Goal: Navigation & Orientation: Find specific page/section

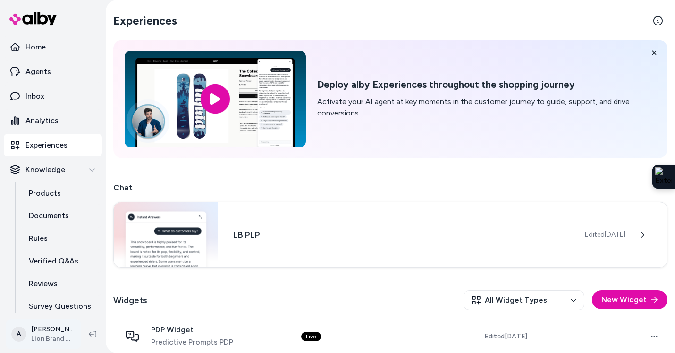
scroll to position [196, 0]
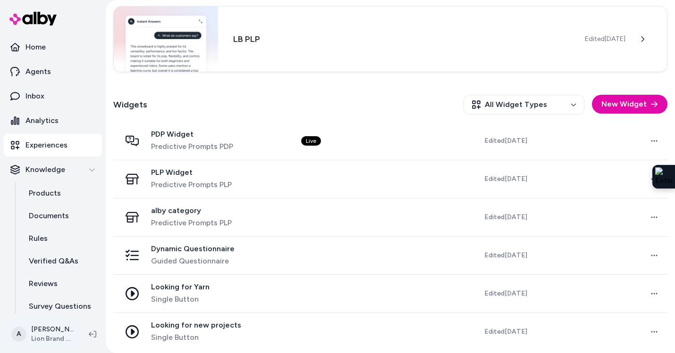
click at [54, 337] on html "Home Agents Inbox Analytics Experiences Knowledge Products Documents Rules Veri…" at bounding box center [337, 176] width 675 height 353
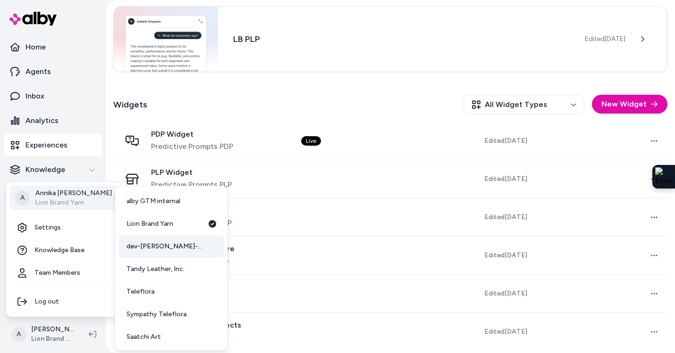
scroll to position [2, 0]
click at [300, 106] on html "Home Agents Inbox Analytics Experiences Knowledge Products Documents Rules Veri…" at bounding box center [337, 176] width 675 height 353
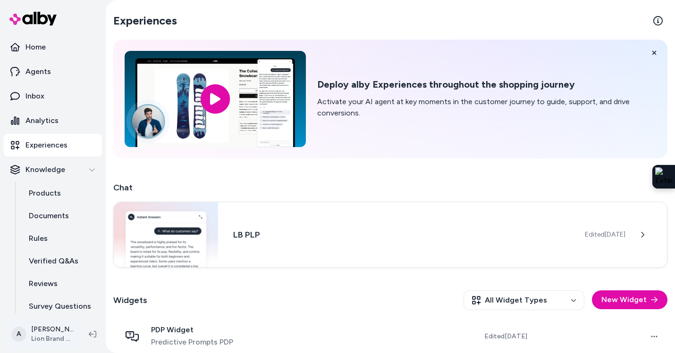
click at [53, 336] on html "Home Agents Inbox Analytics Experiences Knowledge Products Documents Rules Veri…" at bounding box center [337, 176] width 675 height 353
